Goal: Task Accomplishment & Management: Complete application form

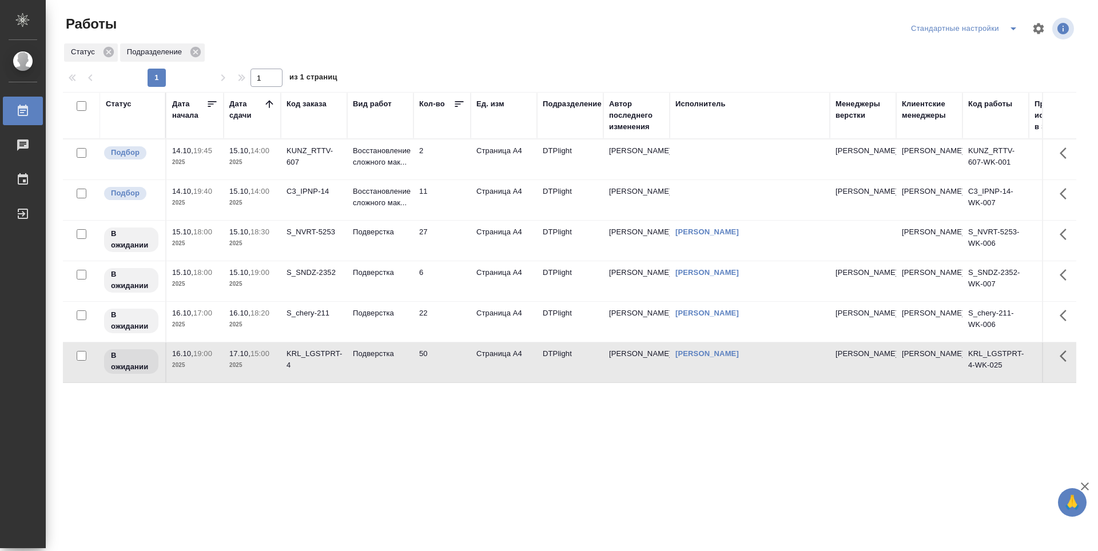
click at [447, 196] on td "11" at bounding box center [441, 200] width 57 height 40
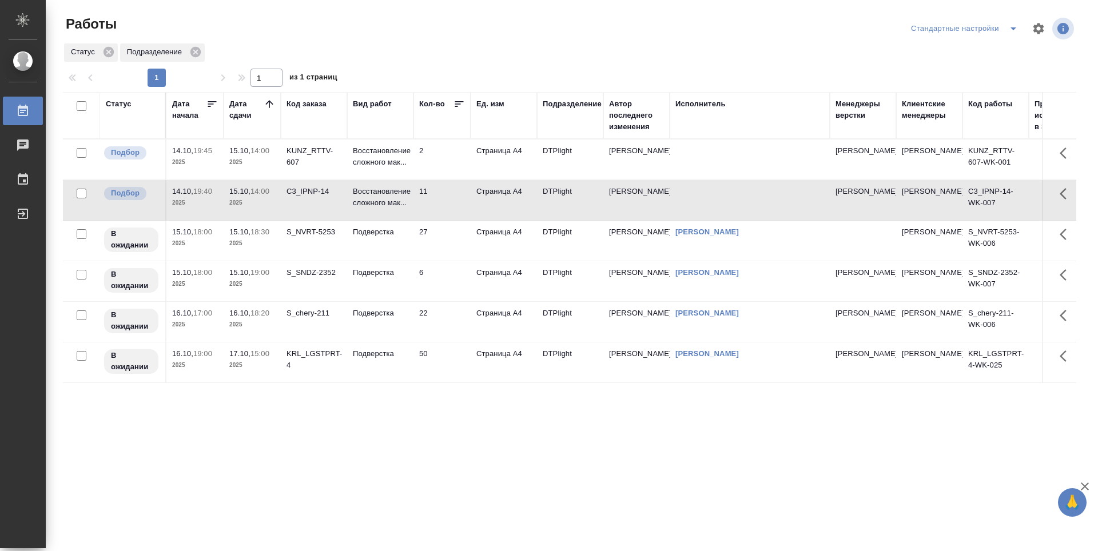
click at [447, 196] on td "11" at bounding box center [441, 200] width 57 height 40
click at [439, 166] on td "2" at bounding box center [441, 160] width 57 height 40
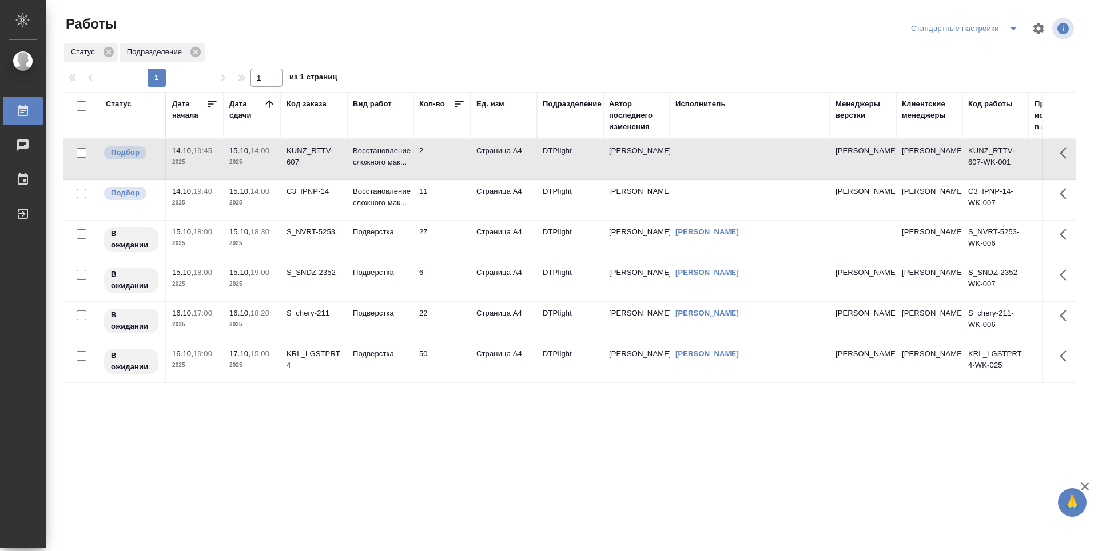
click at [438, 166] on td "2" at bounding box center [441, 160] width 57 height 40
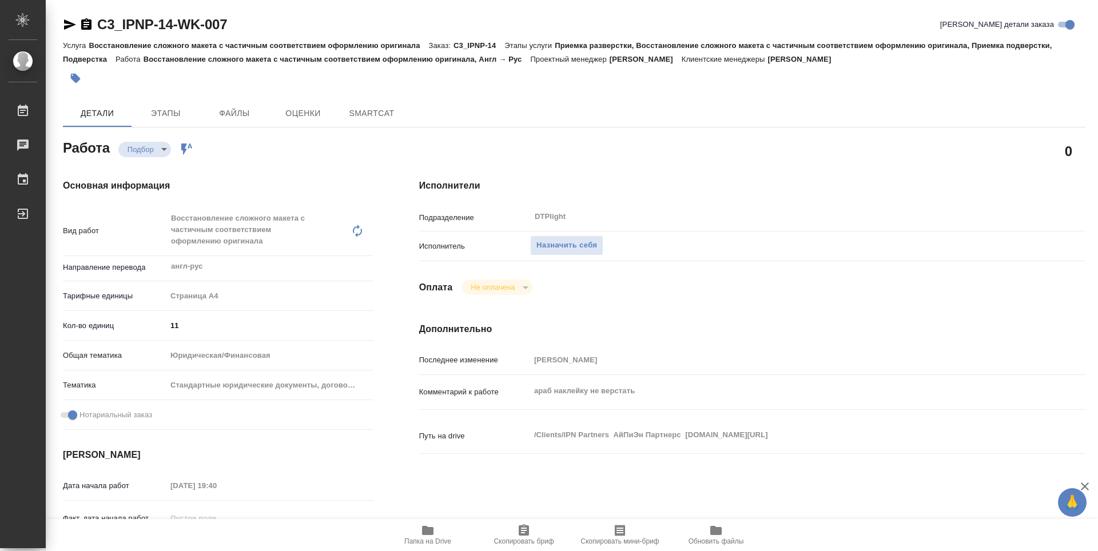
type textarea "x"
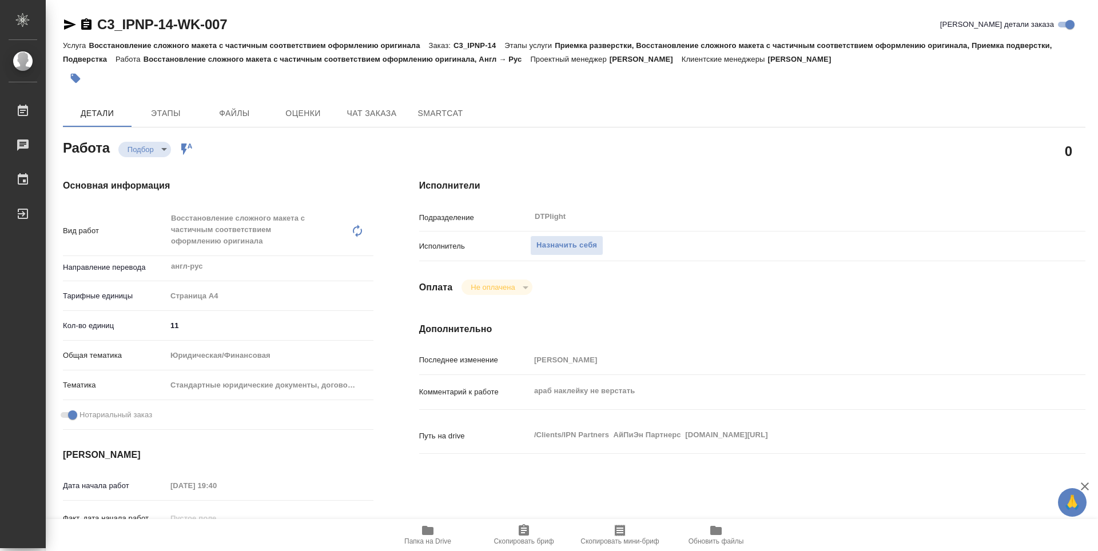
type textarea "x"
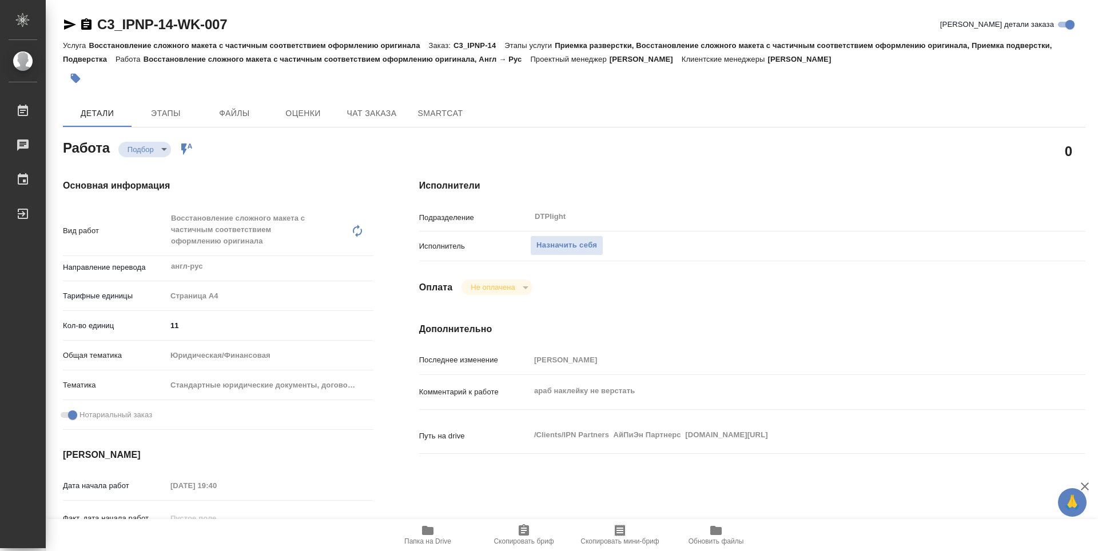
type textarea "x"
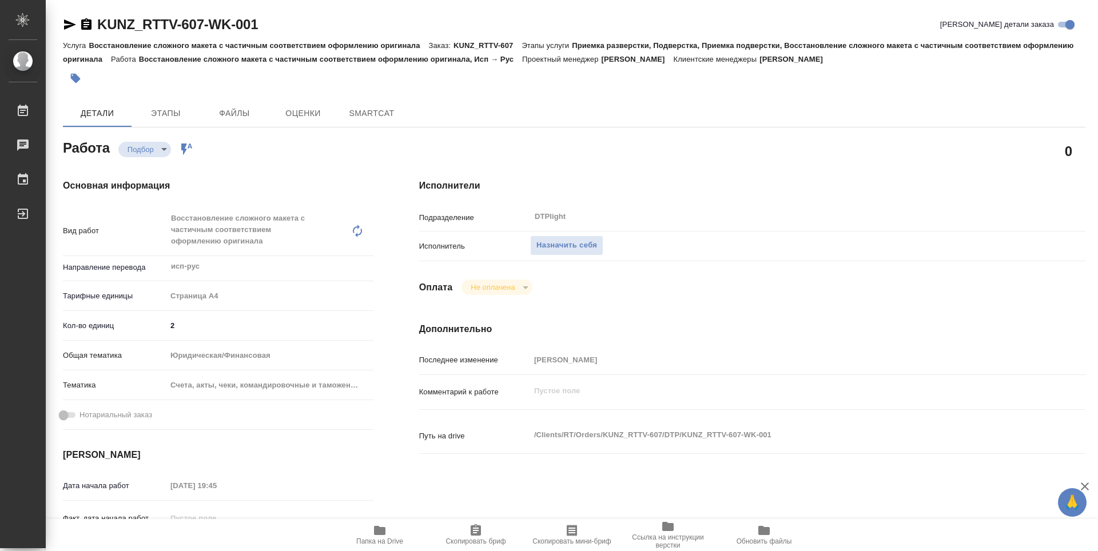
type textarea "x"
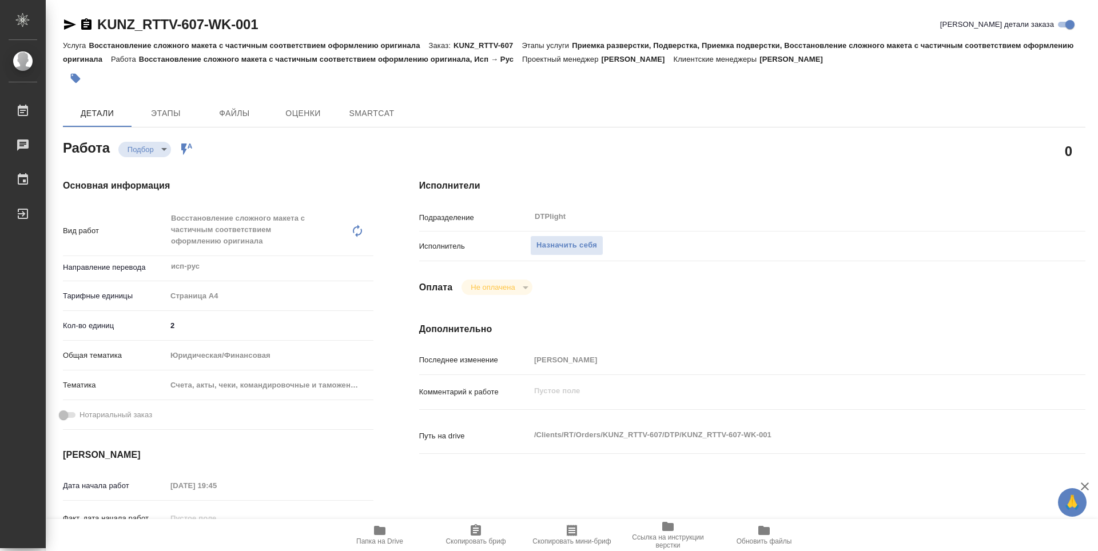
type textarea "x"
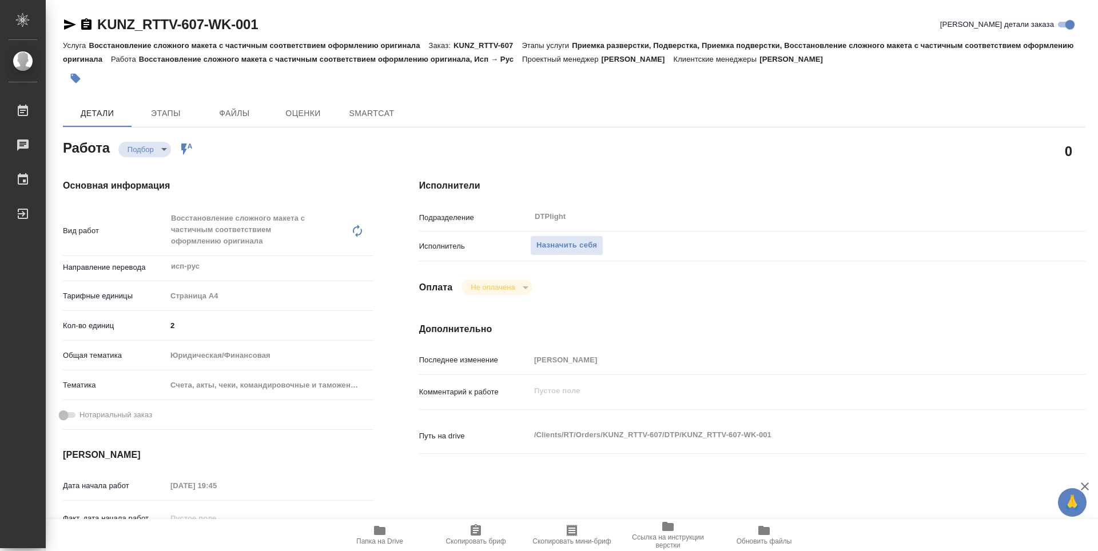
type textarea "x"
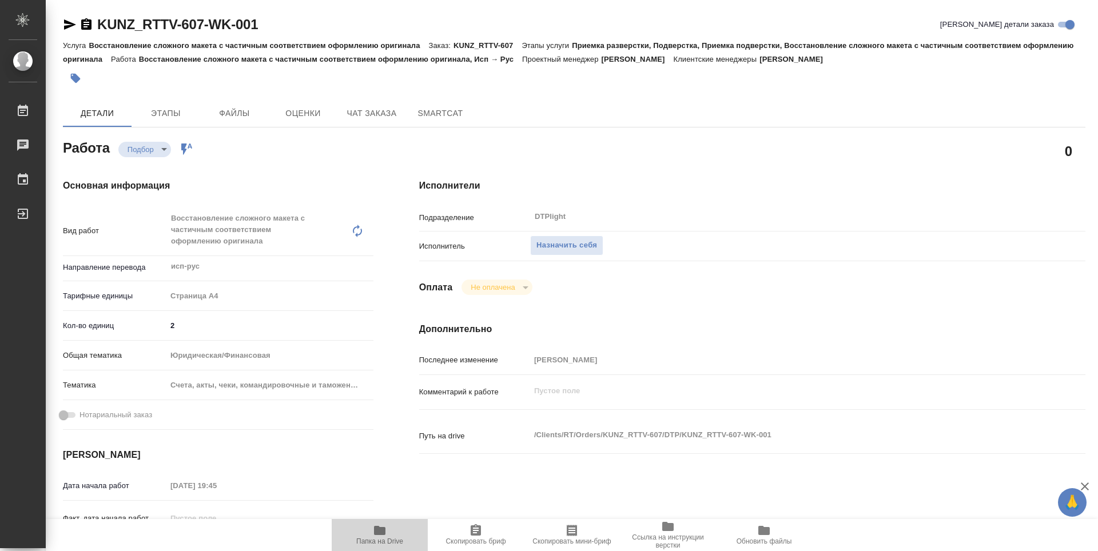
click at [385, 537] on icon "button" at bounding box center [380, 531] width 14 height 14
type textarea "x"
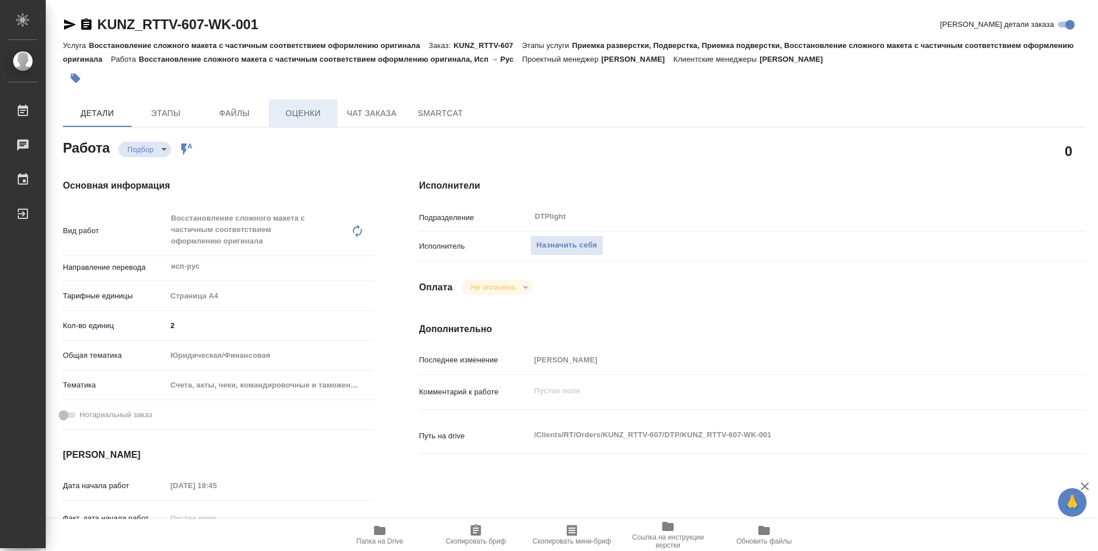
type textarea "x"
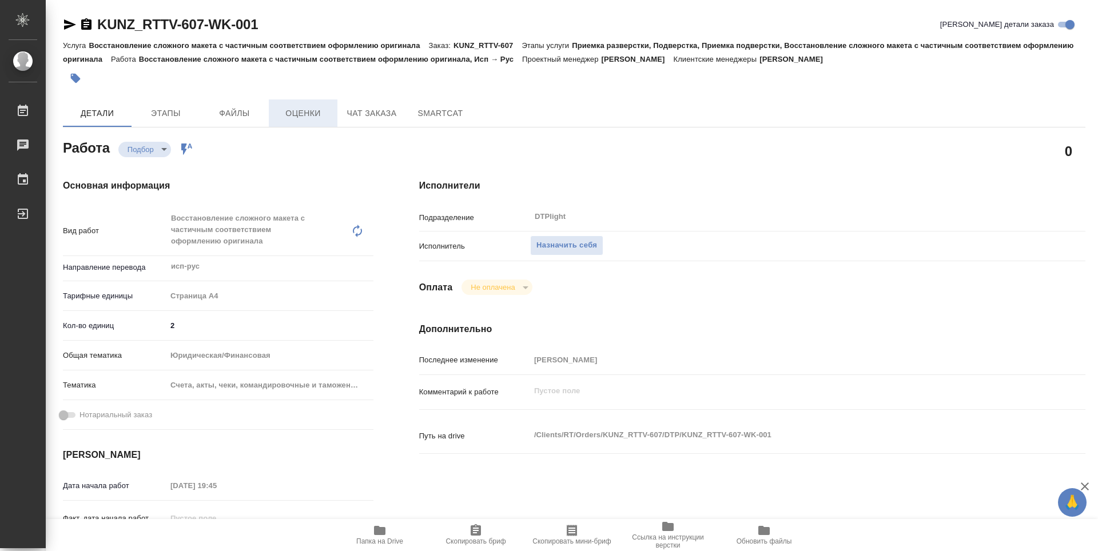
type textarea "x"
